Goal: Information Seeking & Learning: Learn about a topic

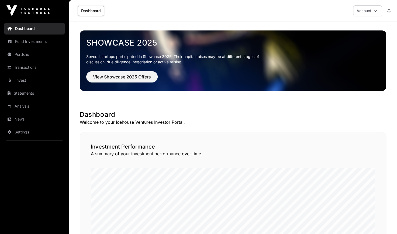
click at [27, 41] on link "Fund Investments" at bounding box center [34, 42] width 60 height 12
click at [42, 49] on link "Portfolio" at bounding box center [34, 55] width 60 height 12
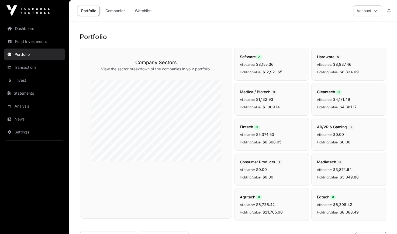
click at [31, 43] on link "Fund Investments" at bounding box center [34, 42] width 60 height 12
click at [29, 40] on link "Fund Investments" at bounding box center [34, 42] width 60 height 12
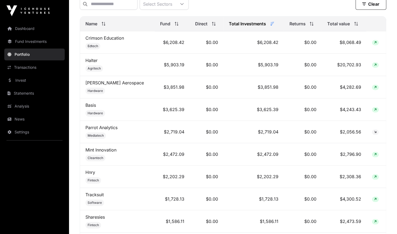
scroll to position [224, 0]
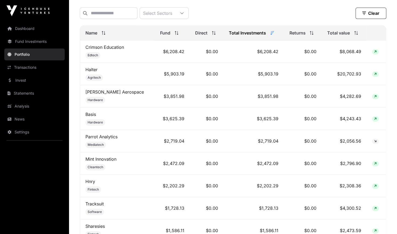
click at [104, 158] on link "Mint Innovation" at bounding box center [101, 158] width 31 height 5
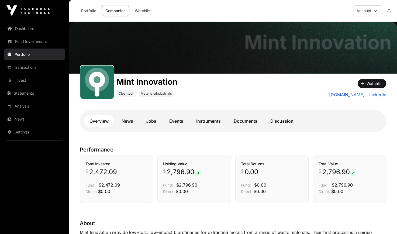
click at [249, 125] on link "Documents" at bounding box center [246, 121] width 35 height 13
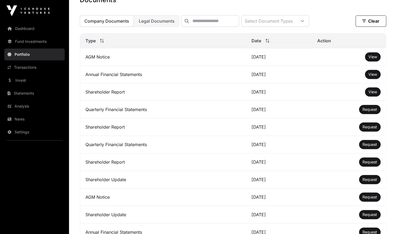
scroll to position [150, 0]
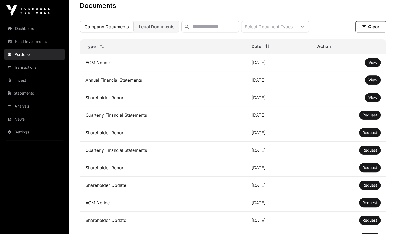
click at [372, 82] on span "View" at bounding box center [373, 80] width 9 height 5
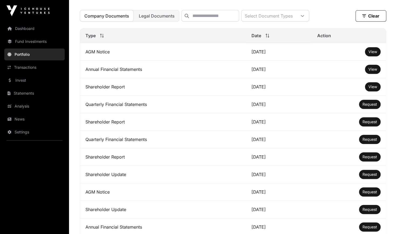
click at [373, 89] on span "View" at bounding box center [373, 86] width 9 height 5
click at [26, 29] on link "Dashboard" at bounding box center [34, 29] width 60 height 12
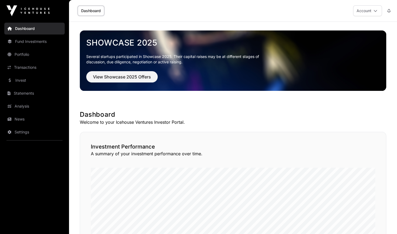
click at [26, 42] on link "Fund Investments" at bounding box center [34, 42] width 60 height 12
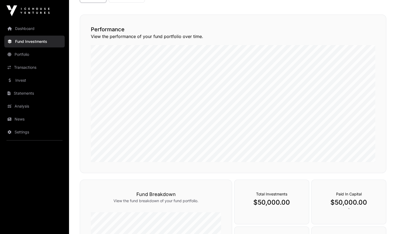
scroll to position [25, 0]
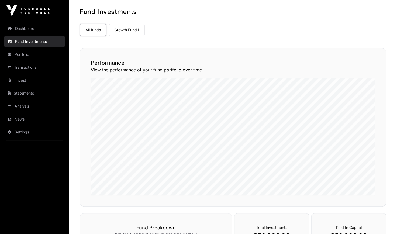
click at [37, 40] on link "Fund Investments" at bounding box center [34, 42] width 60 height 12
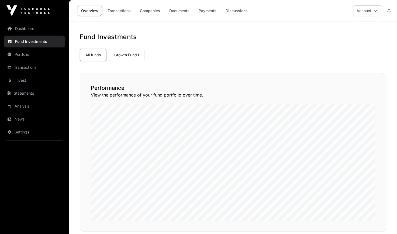
click at [17, 53] on link "Portfolio" at bounding box center [34, 55] width 60 height 12
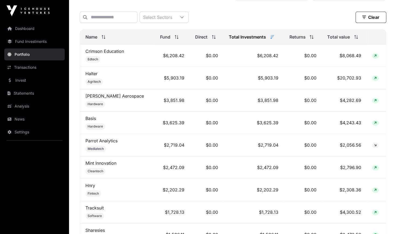
scroll to position [219, 0]
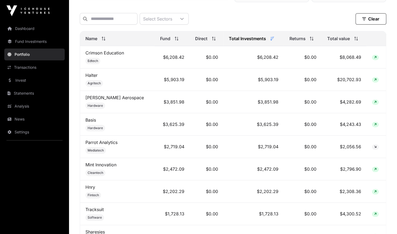
click at [339, 39] on span "Total value" at bounding box center [339, 38] width 23 height 6
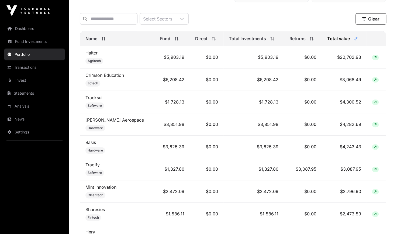
click at [94, 211] on link "Sharesies" at bounding box center [95, 209] width 19 height 5
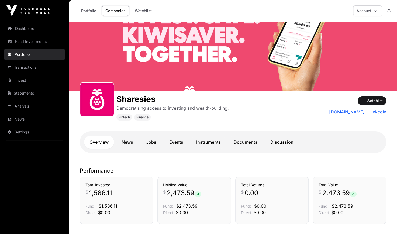
click at [248, 137] on link "Documents" at bounding box center [246, 142] width 35 height 13
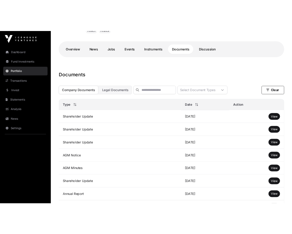
scroll to position [114, 0]
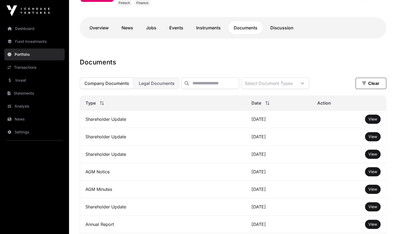
click at [372, 120] on span "View" at bounding box center [373, 119] width 9 height 5
click at [372, 136] on button "View" at bounding box center [373, 136] width 16 height 9
click at [371, 139] on span "View" at bounding box center [373, 136] width 9 height 5
click at [374, 156] on span "View" at bounding box center [373, 154] width 9 height 5
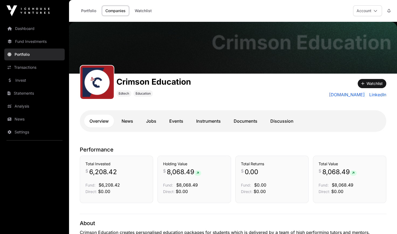
click at [249, 118] on link "Documents" at bounding box center [246, 121] width 35 height 13
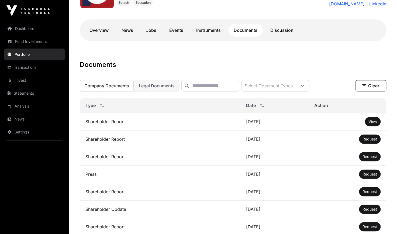
scroll to position [108, 0]
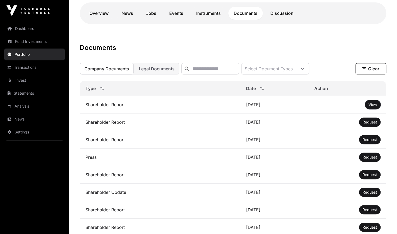
click at [368, 105] on button "View" at bounding box center [373, 104] width 16 height 9
click at [372, 107] on span "View" at bounding box center [373, 104] width 9 height 5
click at [24, 56] on link "Portfolio" at bounding box center [34, 55] width 60 height 12
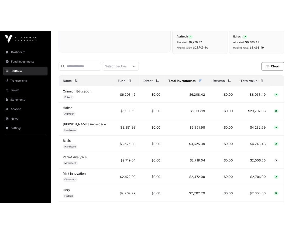
scroll to position [196, 0]
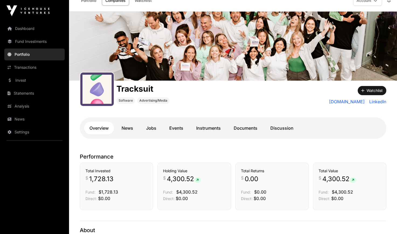
scroll to position [11, 0]
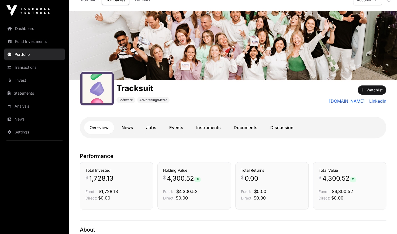
click at [241, 129] on link "Documents" at bounding box center [246, 127] width 35 height 13
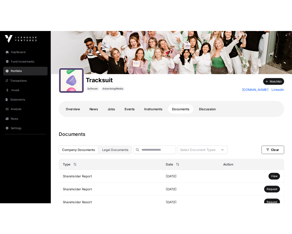
scroll to position [43, 0]
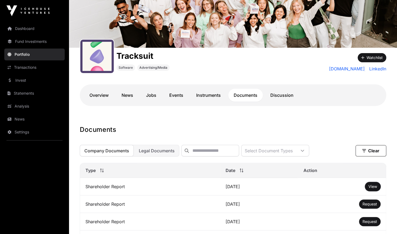
click at [368, 190] on button "View" at bounding box center [373, 186] width 16 height 9
click at [371, 189] on span "View" at bounding box center [373, 186] width 9 height 5
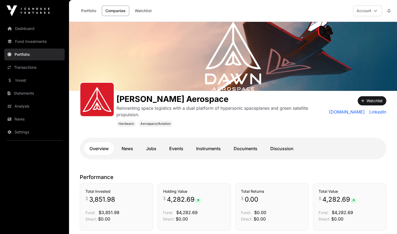
click at [251, 149] on link "Documents" at bounding box center [246, 148] width 35 height 13
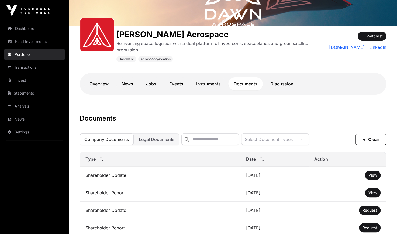
scroll to position [76, 0]
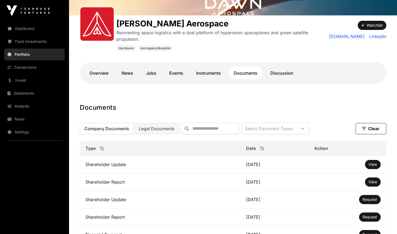
click at [370, 167] on span "View" at bounding box center [373, 164] width 9 height 5
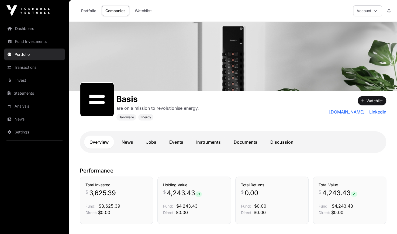
click at [244, 142] on link "Documents" at bounding box center [246, 142] width 35 height 13
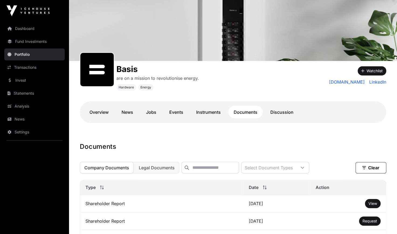
scroll to position [76, 0]
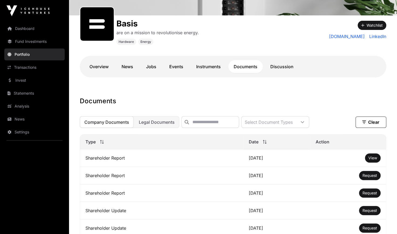
click at [374, 160] on span "View" at bounding box center [373, 158] width 9 height 5
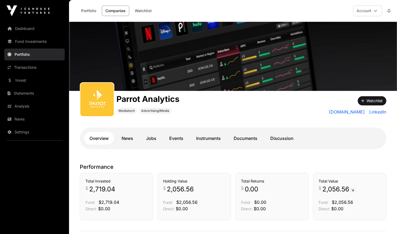
click at [246, 142] on link "Documents" at bounding box center [246, 138] width 35 height 13
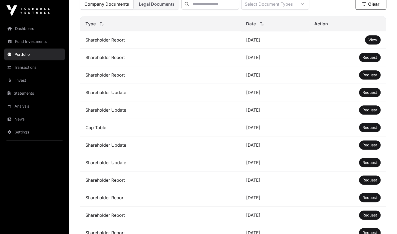
scroll to position [173, 0]
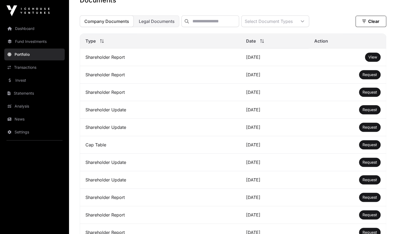
click at [377, 59] on span "View" at bounding box center [373, 57] width 9 height 5
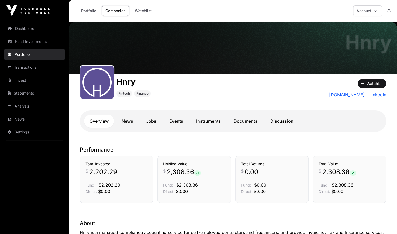
click at [203, 118] on link "Instruments" at bounding box center [208, 121] width 35 height 13
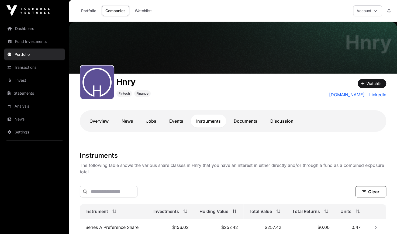
drag, startPoint x: 203, startPoint y: 118, endPoint x: 230, endPoint y: 67, distance: 57.9
click at [235, 118] on link "Documents" at bounding box center [246, 121] width 35 height 13
click at [241, 121] on link "Documents" at bounding box center [246, 121] width 35 height 13
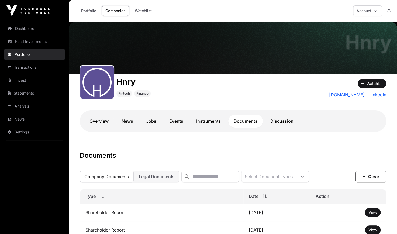
click at [21, 83] on link "Invest" at bounding box center [34, 80] width 60 height 12
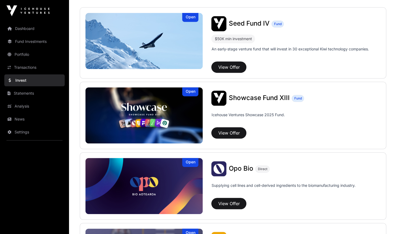
scroll to position [118, 0]
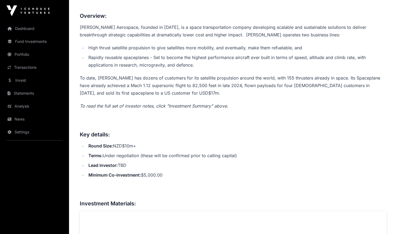
scroll to position [248, 0]
